Goal: Book appointment/travel/reservation

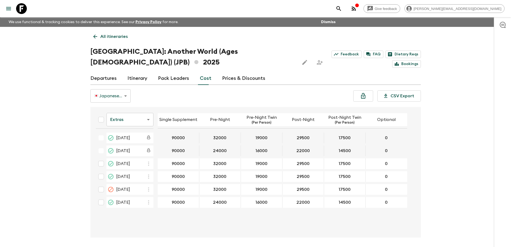
click at [25, 10] on icon at bounding box center [21, 8] width 11 height 11
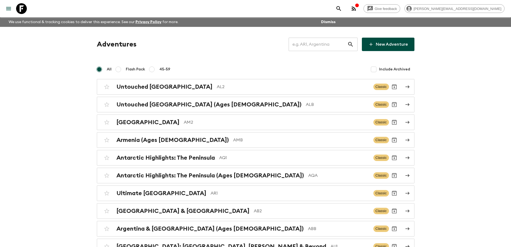
click at [307, 42] on input "text" at bounding box center [318, 44] width 59 height 15
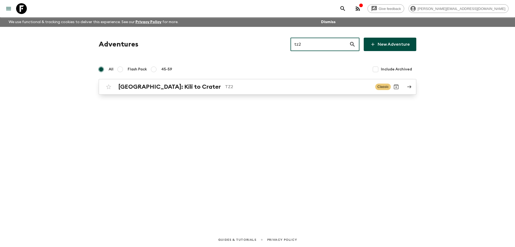
type input "tz2"
click at [263, 86] on p "TZ2" at bounding box center [298, 86] width 146 height 6
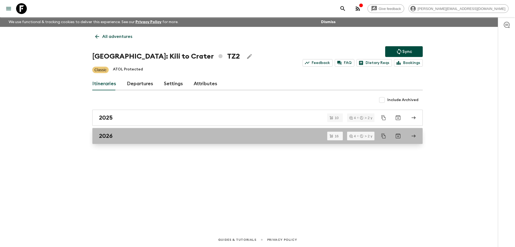
click at [155, 136] on div "2026" at bounding box center [252, 135] width 307 height 7
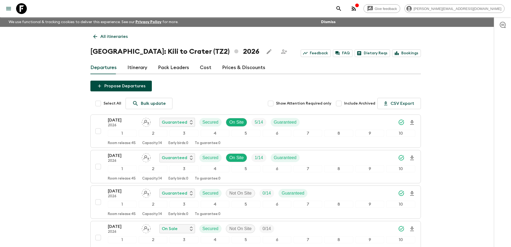
click at [97, 37] on icon at bounding box center [95, 37] width 6 height 6
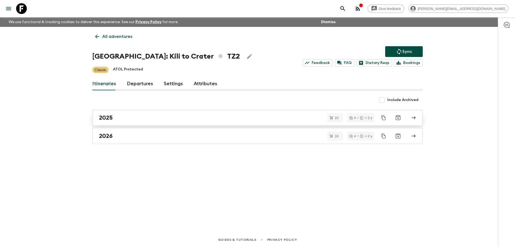
click at [146, 112] on link "2025" at bounding box center [257, 118] width 331 height 16
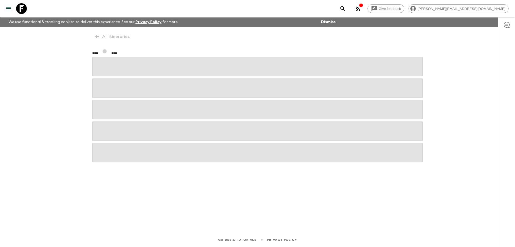
click at [146, 112] on span at bounding box center [257, 109] width 331 height 19
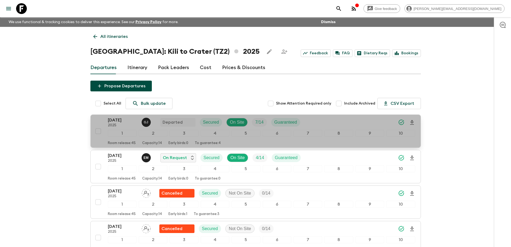
click at [122, 118] on p "[DATE]" at bounding box center [123, 120] width 30 height 6
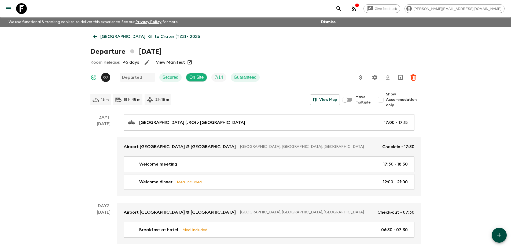
click at [180, 61] on link "View Manifest" at bounding box center [170, 62] width 29 height 5
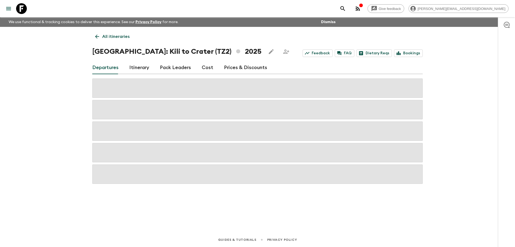
click at [205, 68] on link "Cost" at bounding box center [208, 67] width 12 height 13
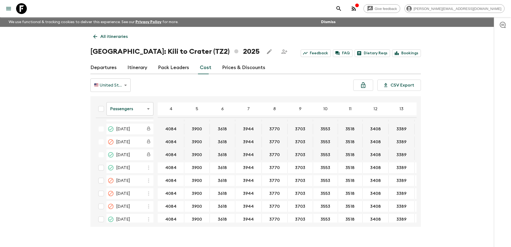
scroll to position [54, 0]
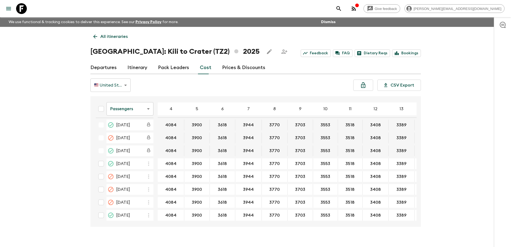
click at [127, 111] on body "Give feedback [PERSON_NAME][EMAIL_ADDRESS][DOMAIN_NAME] We use functional & tra…" at bounding box center [255, 128] width 511 height 256
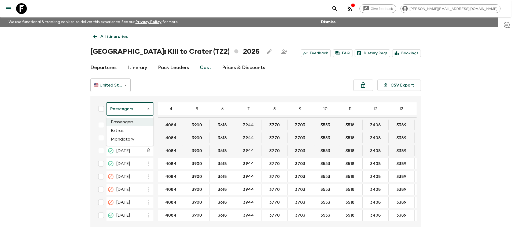
click at [127, 131] on li "Extras" at bounding box center [130, 130] width 47 height 9
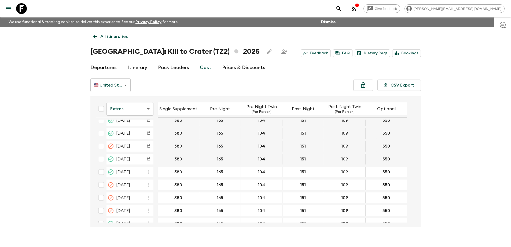
scroll to position [54, 0]
